Goal: Information Seeking & Learning: Check status

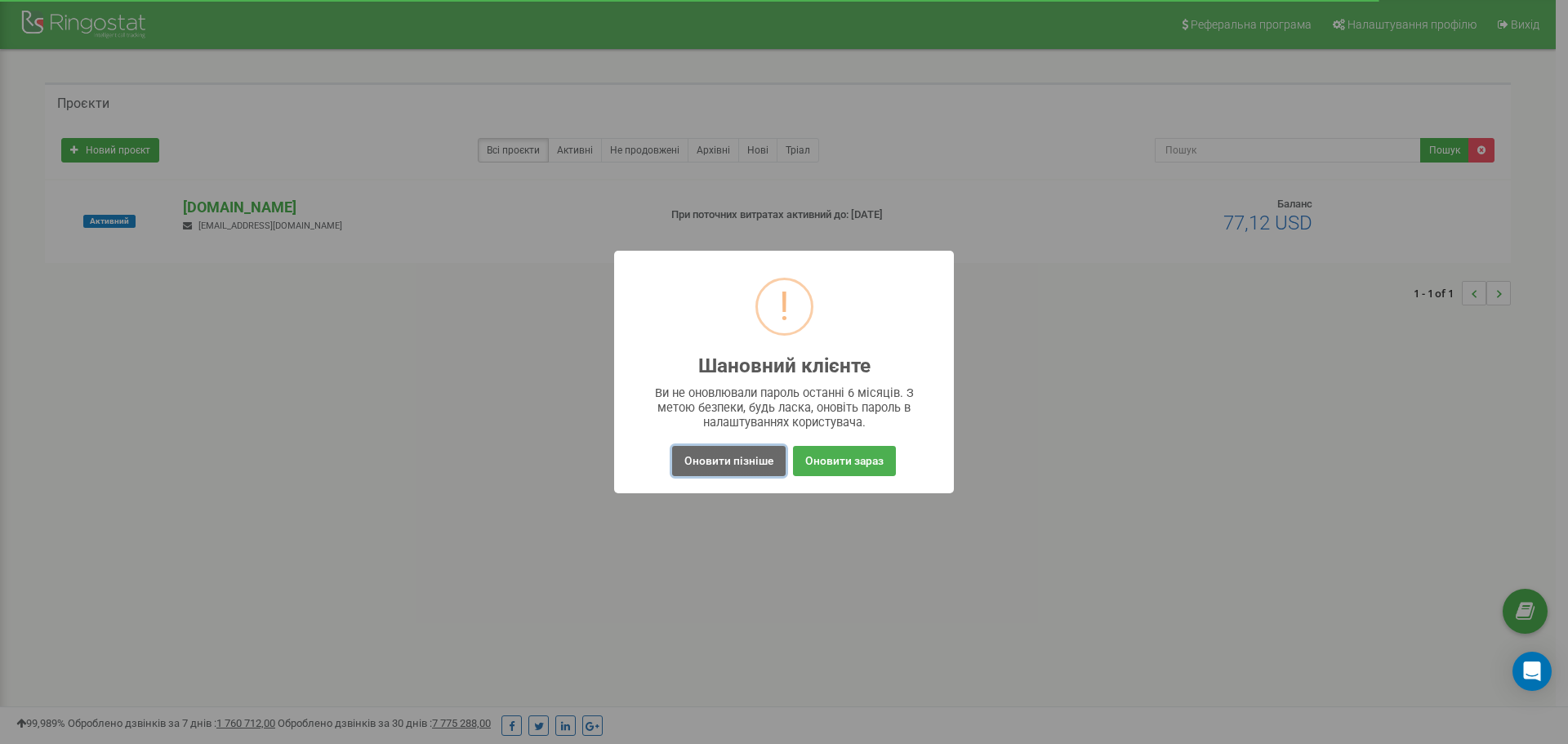
click at [712, 456] on button "Оновити пізніше" at bounding box center [729, 460] width 113 height 30
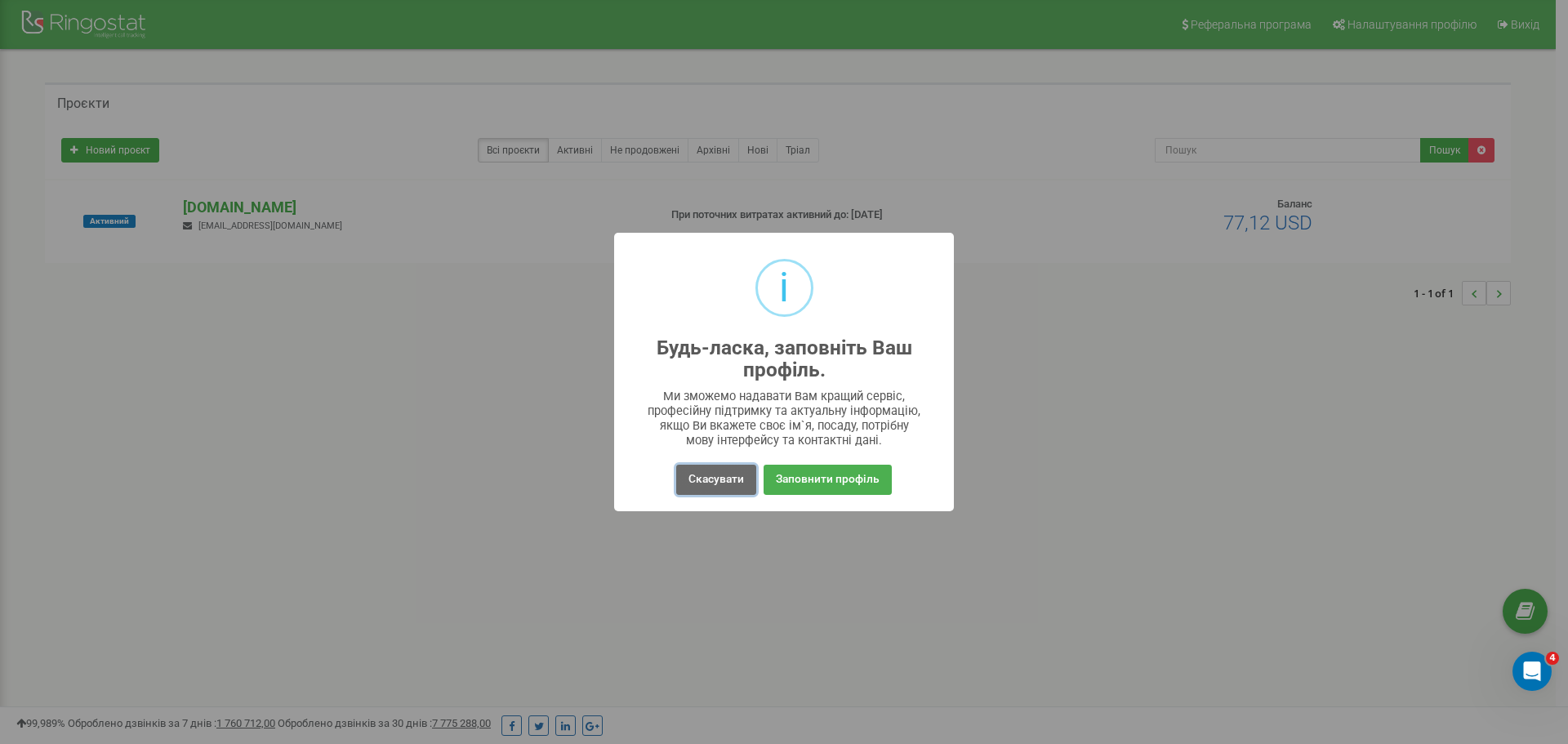
click at [706, 465] on button "Скасувати" at bounding box center [716, 479] width 80 height 30
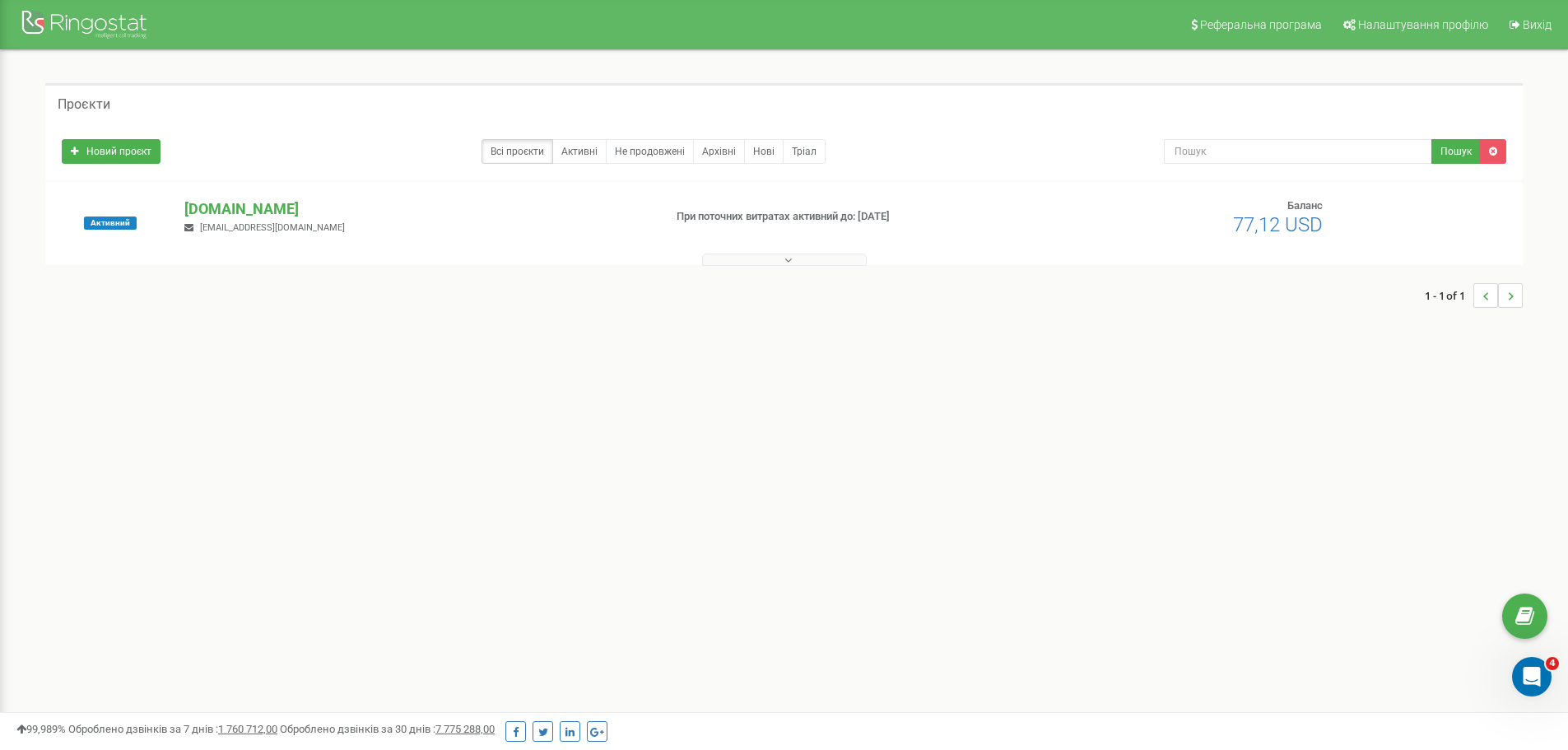
click at [713, 257] on button at bounding box center [784, 259] width 164 height 12
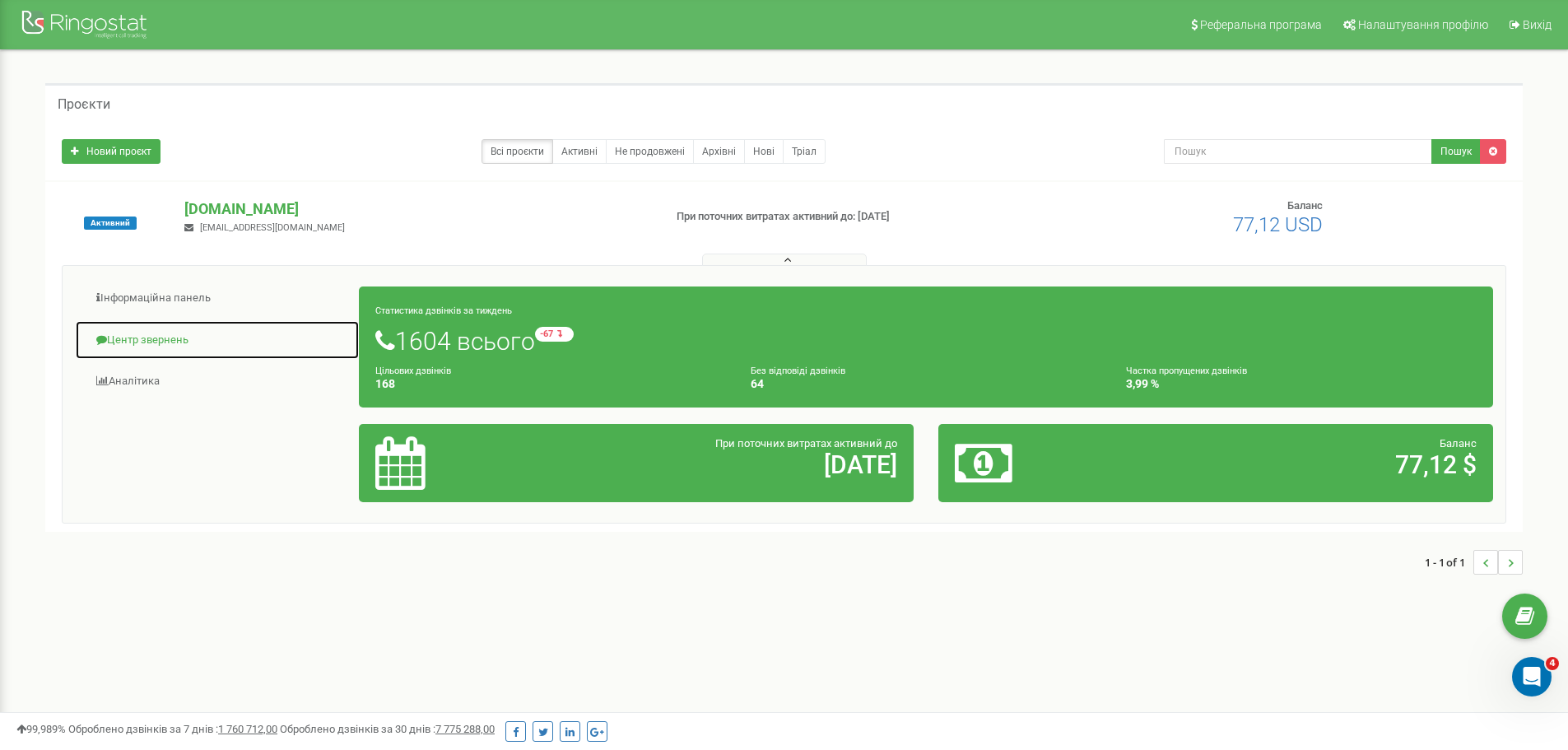
click at [150, 326] on link "Центр звернень" at bounding box center [217, 340] width 285 height 40
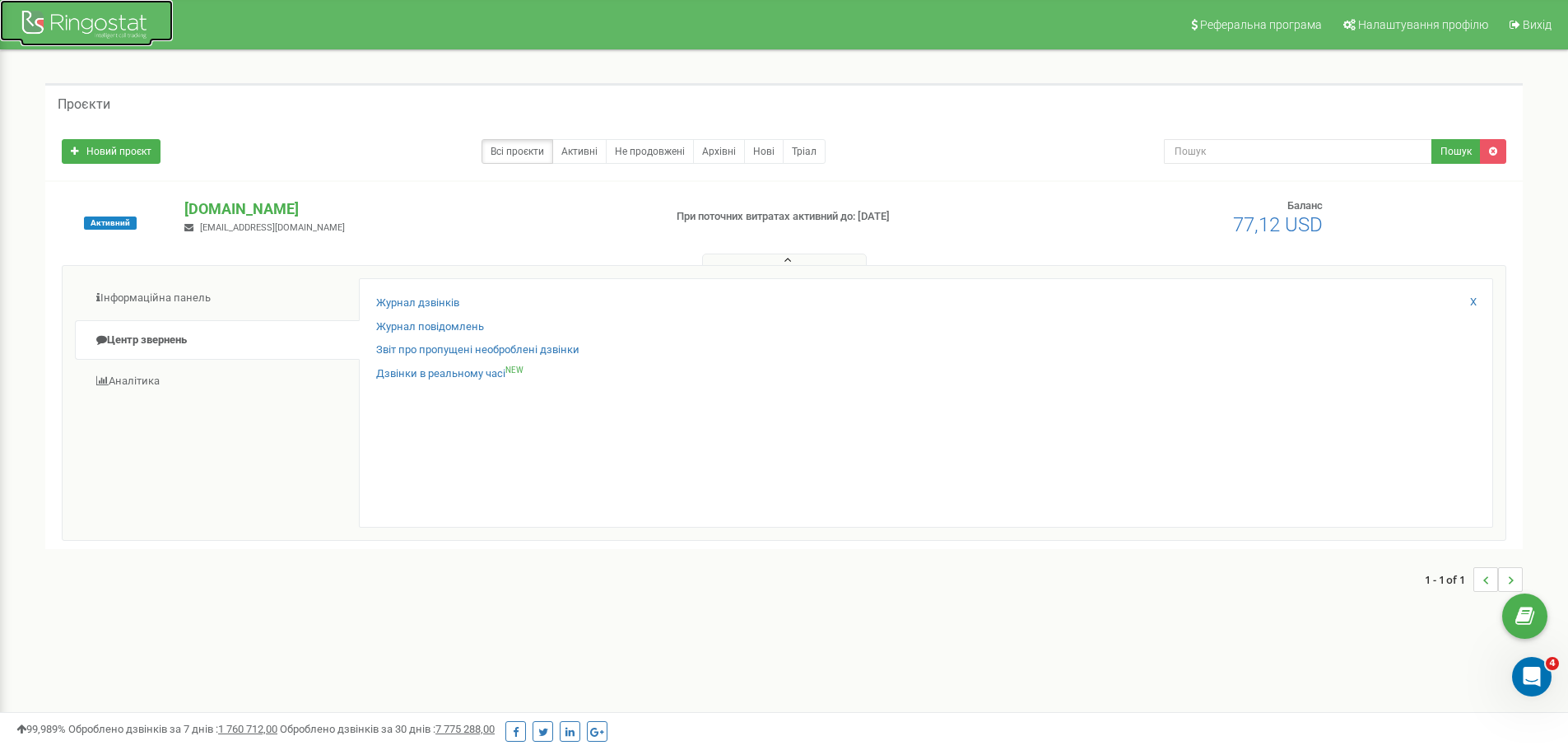
click at [93, 35] on div at bounding box center [86, 26] width 131 height 40
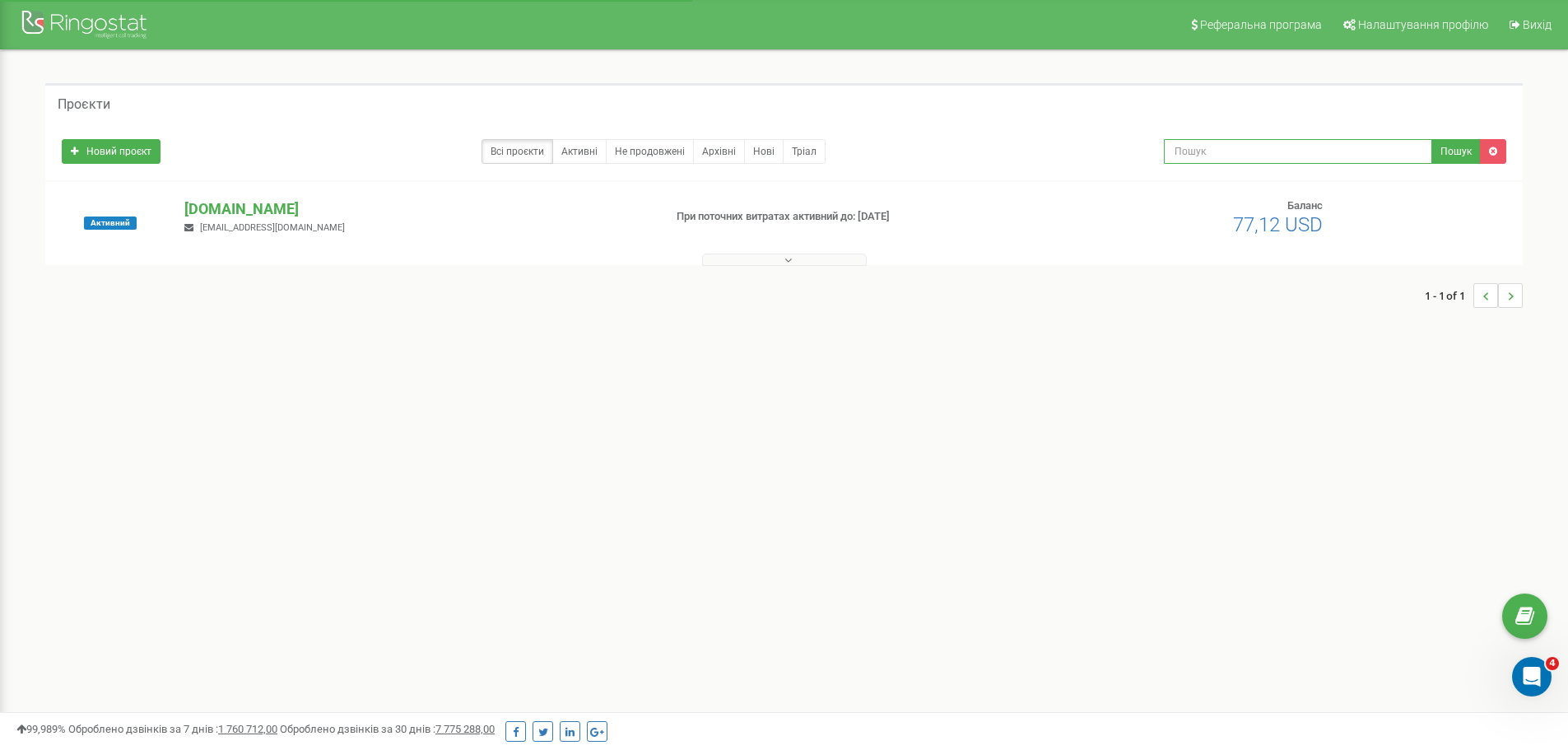
click at [1229, 150] on input "text" at bounding box center [1298, 151] width 268 height 25
paste input "380979373977"
type input "380979373977"
click at [1449, 146] on button "Пошук" at bounding box center [1456, 151] width 50 height 25
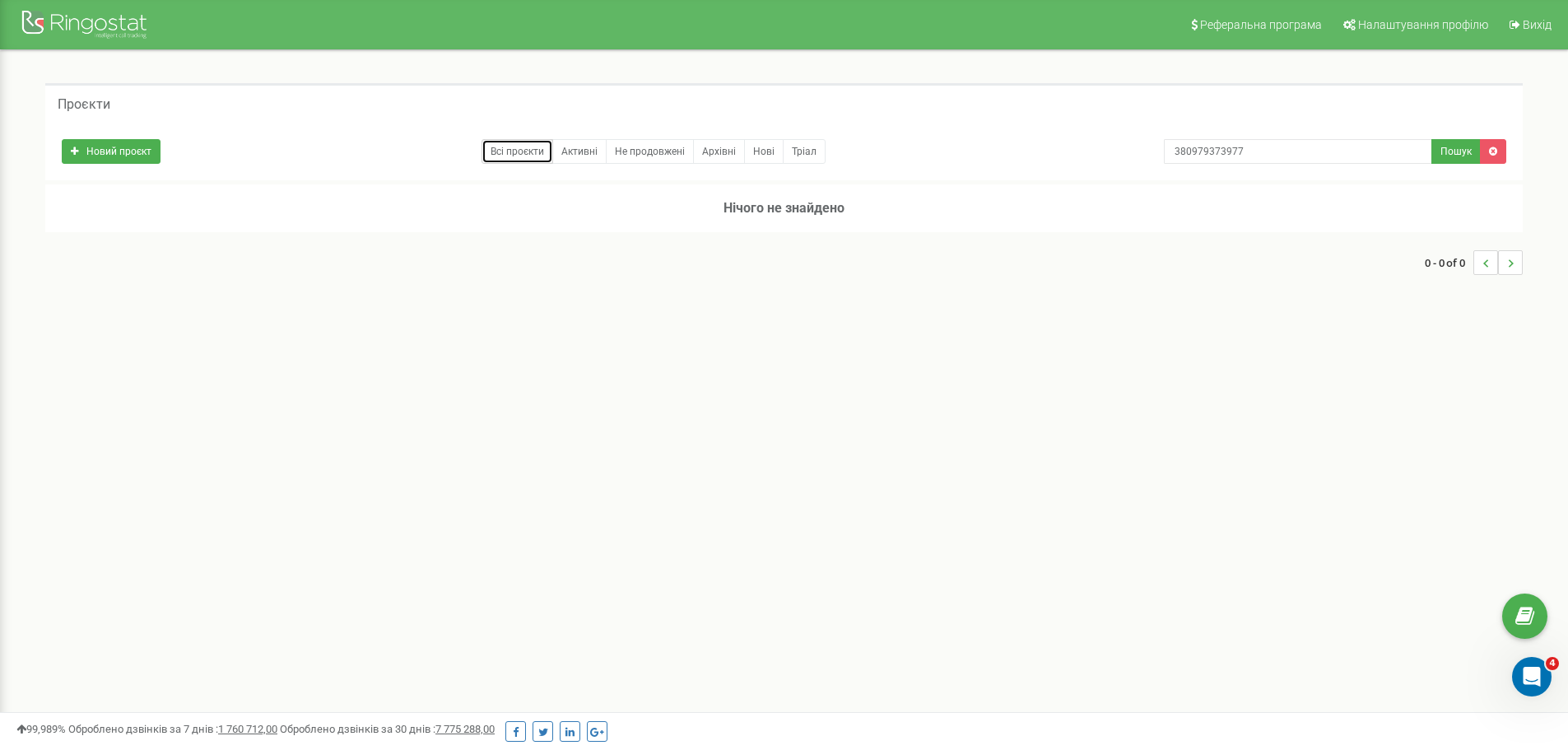
click at [491, 156] on link "Всі проєкти" at bounding box center [517, 151] width 72 height 25
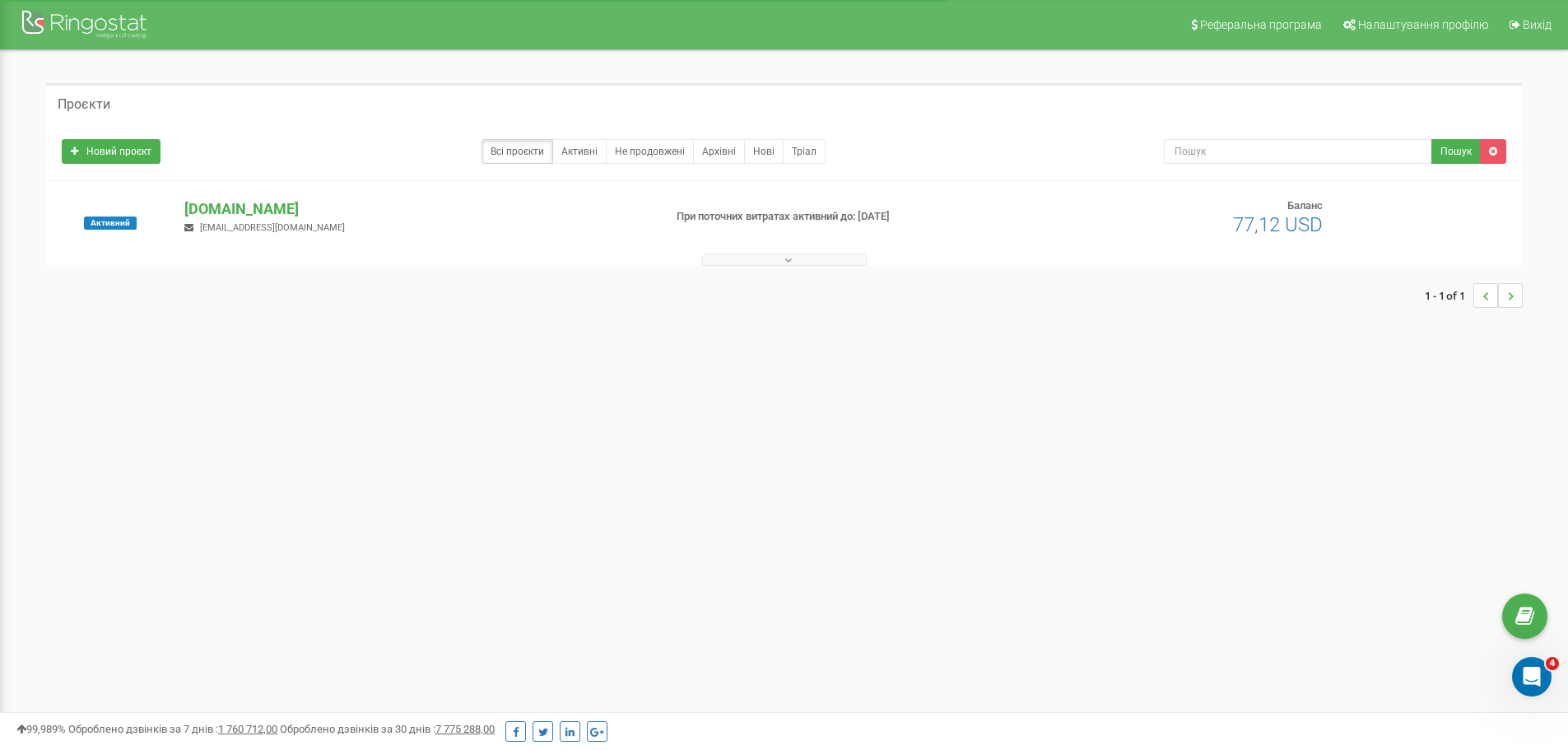
click at [748, 251] on div at bounding box center [784, 256] width 1469 height 17
click at [739, 259] on button at bounding box center [784, 259] width 164 height 12
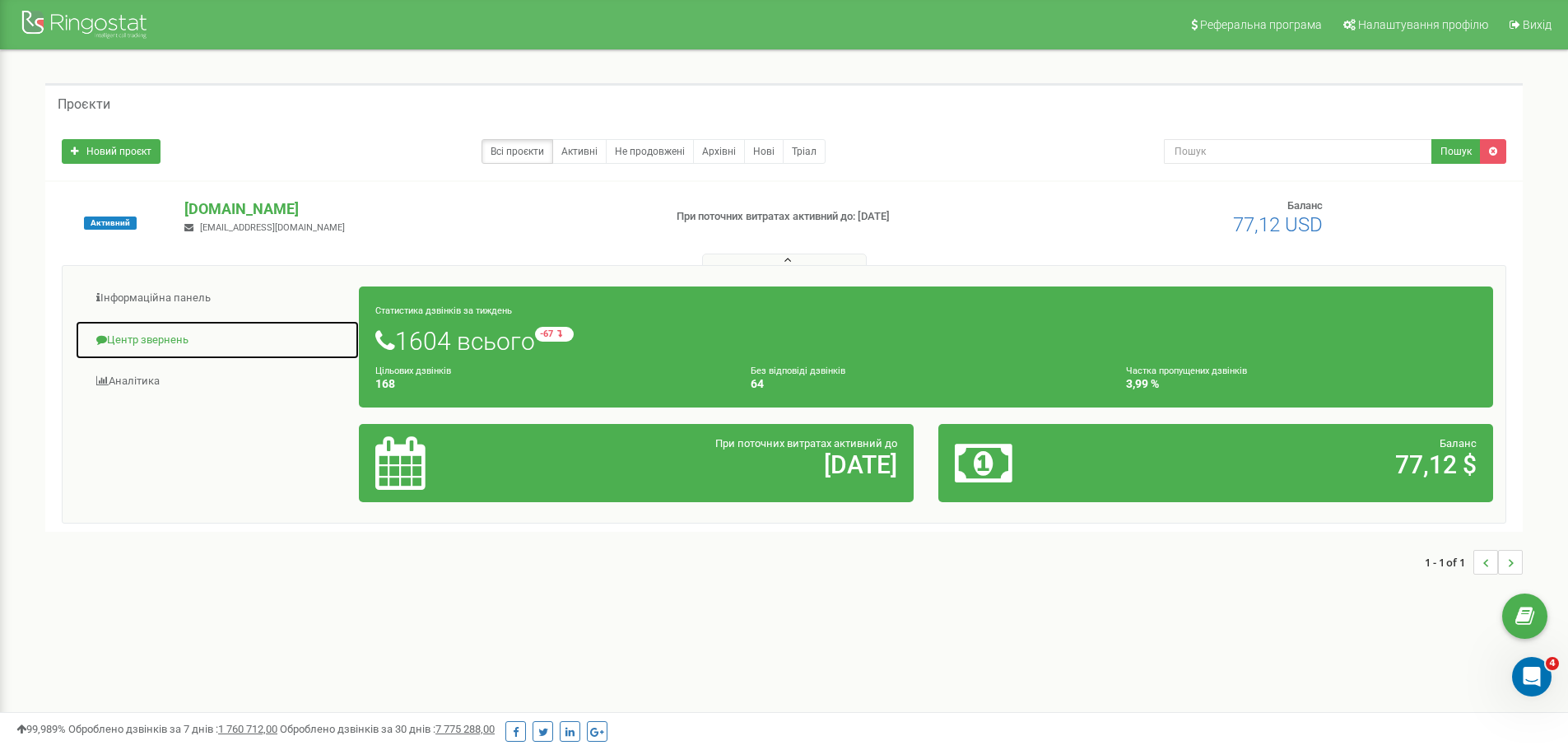
click at [134, 339] on link "Центр звернень" at bounding box center [217, 340] width 285 height 40
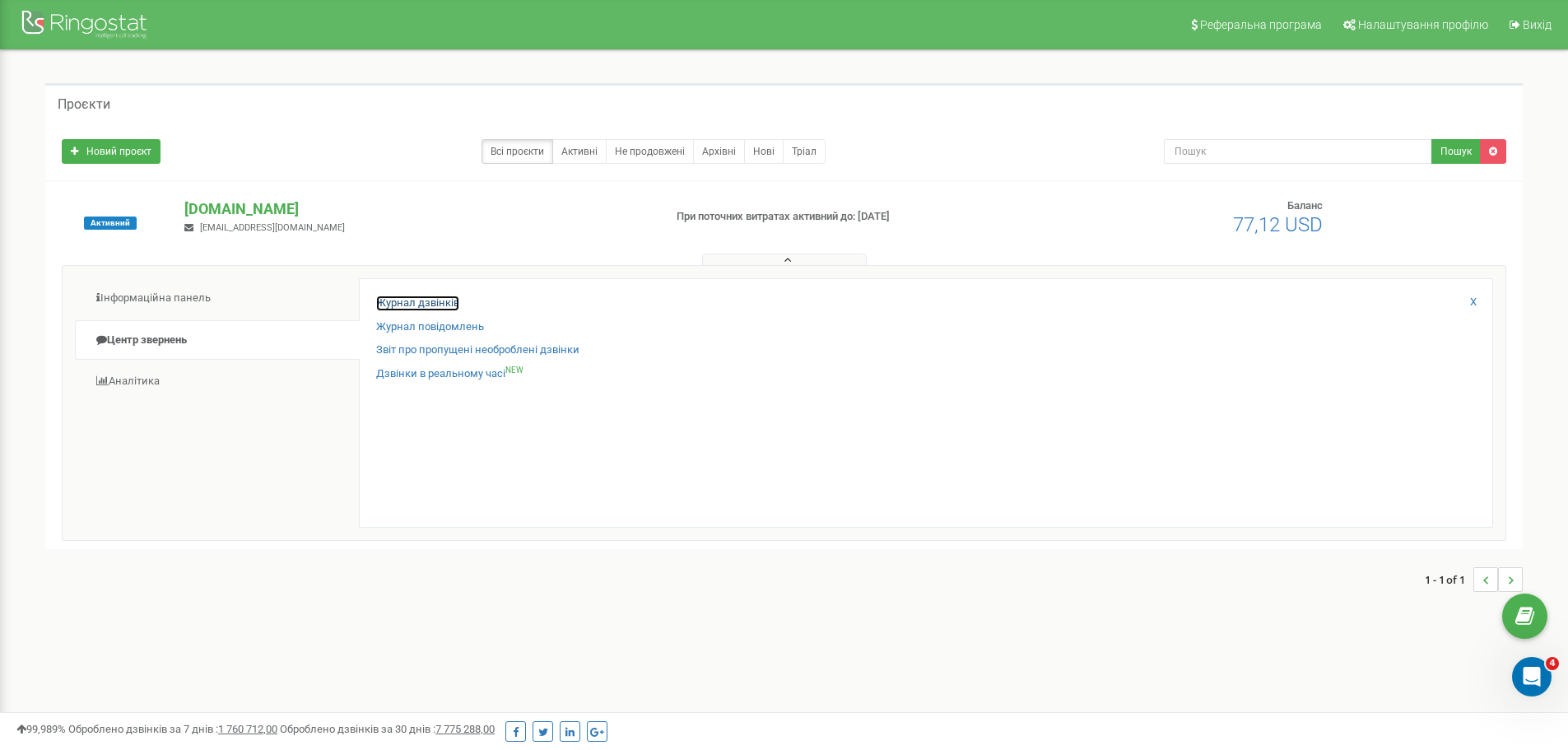
click at [453, 301] on link "Журнал дзвінків" at bounding box center [417, 303] width 83 height 16
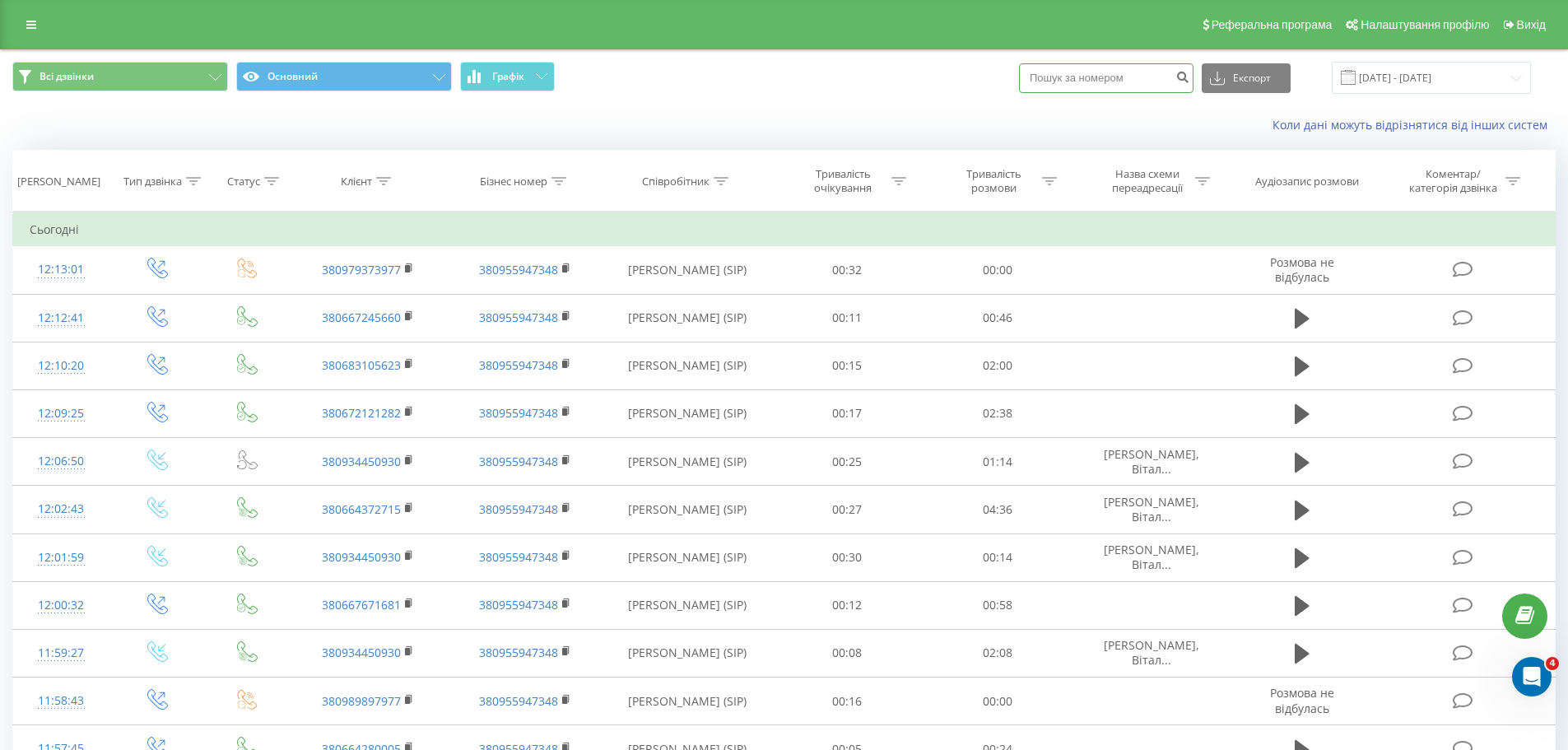
click at [1103, 80] on input at bounding box center [1105, 78] width 174 height 30
paste input "380979373977"
type input "380979373977"
click at [1190, 70] on icon "submit" at bounding box center [1182, 75] width 14 height 10
